Goal: Communication & Community: Answer question/provide support

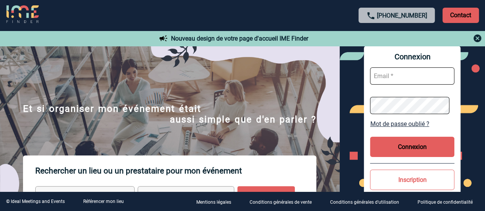
type input "leila.obremski@capgemini.com"
click at [408, 149] on button "Connexion" at bounding box center [412, 147] width 84 height 20
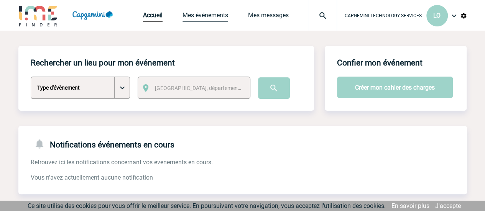
click at [202, 21] on link "Mes événements" at bounding box center [206, 17] width 46 height 11
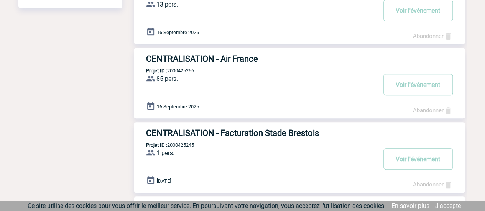
scroll to position [192, 0]
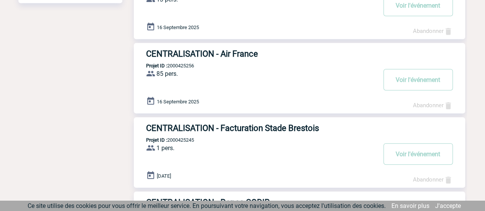
click at [220, 53] on h3 "CENTRALISATION - Air France" at bounding box center [261, 54] width 230 height 10
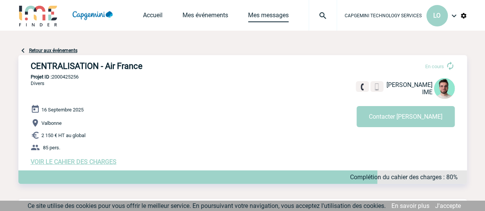
click at [268, 15] on link "Mes messages" at bounding box center [268, 17] width 41 height 11
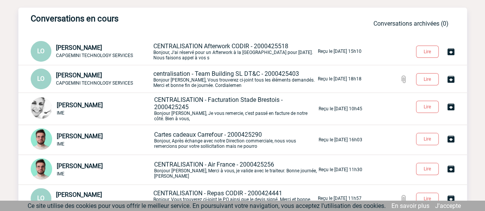
scroll to position [77, 0]
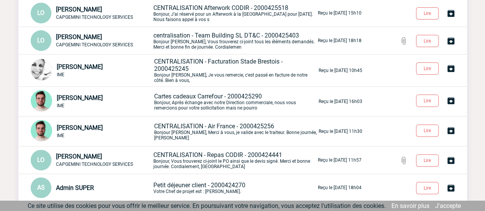
click at [186, 129] on span "CENTRALISATION - Air France - 2000425256" at bounding box center [214, 126] width 120 height 7
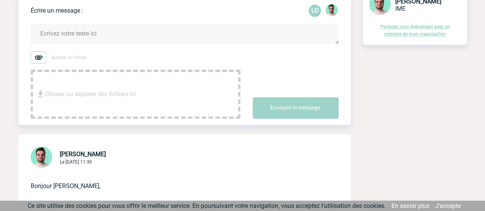
scroll to position [77, 0]
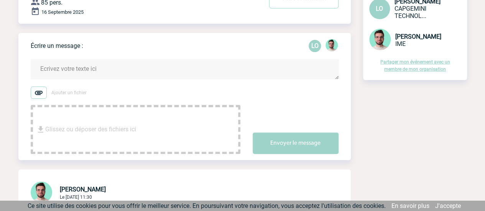
click at [78, 69] on textarea at bounding box center [185, 69] width 308 height 20
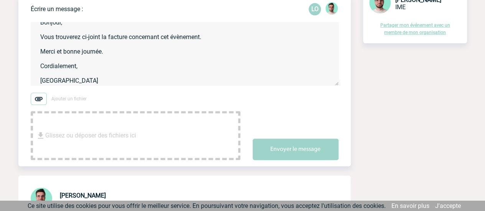
scroll to position [115, 0]
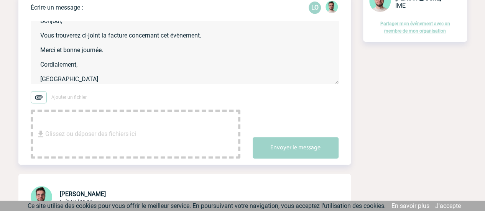
type textarea "Bonjour, Vous trouverez ci-joint la facture concernant cet évènement. Merci et …"
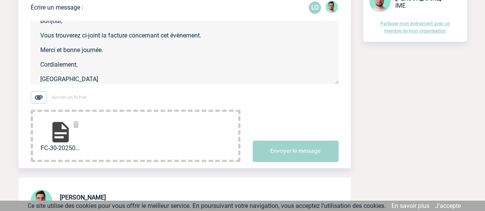
click at [64, 139] on img at bounding box center [60, 132] width 25 height 25
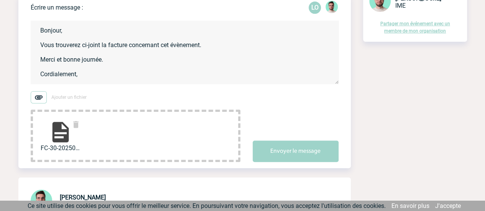
scroll to position [12, 0]
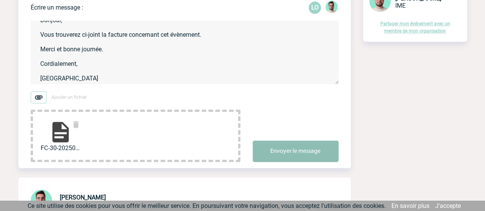
click at [290, 153] on button "Envoyer le message" at bounding box center [296, 151] width 86 height 21
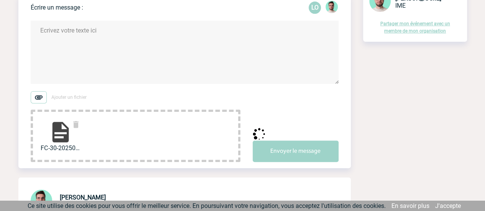
scroll to position [0, 0]
